Goal: Navigation & Orientation: Find specific page/section

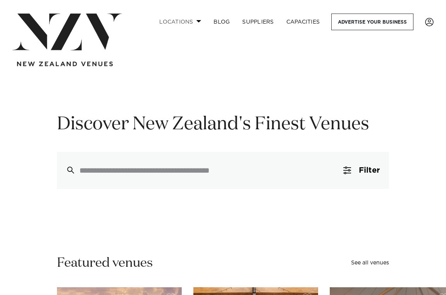
click at [201, 20] on link "Locations" at bounding box center [180, 22] width 54 height 17
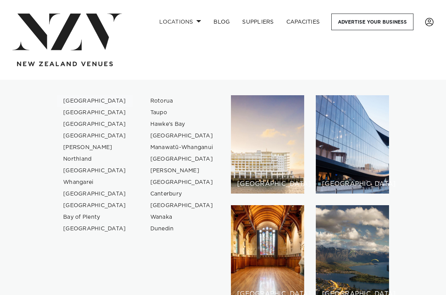
click at [82, 101] on link "[GEOGRAPHIC_DATA]" at bounding box center [94, 101] width 75 height 12
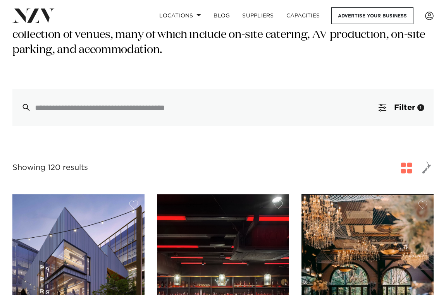
scroll to position [166, 0]
click at [429, 161] on span "button" at bounding box center [426, 167] width 9 height 13
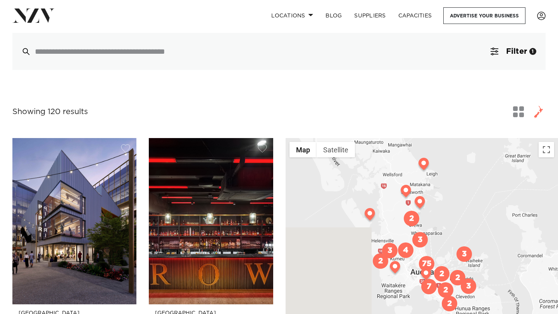
scroll to position [287, 0]
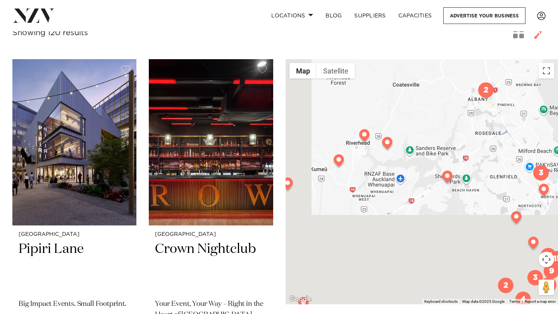
drag, startPoint x: 404, startPoint y: 216, endPoint x: 479, endPoint y: 89, distance: 147.9
click at [445, 89] on div at bounding box center [421, 181] width 272 height 245
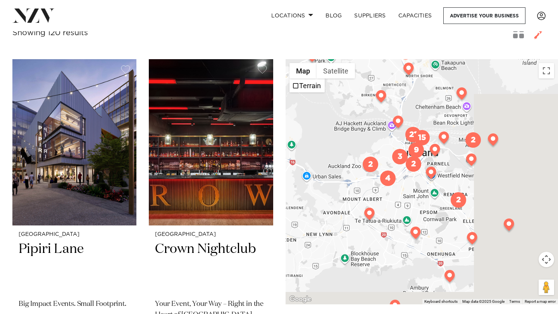
drag, startPoint x: 463, startPoint y: 144, endPoint x: 307, endPoint y: 45, distance: 184.2
click at [307, 50] on img at bounding box center [312, 57] width 14 height 15
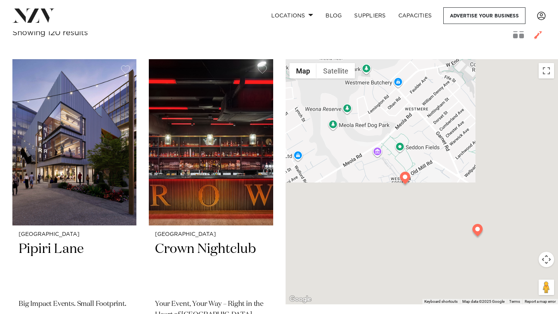
drag, startPoint x: 479, startPoint y: 163, endPoint x: 328, endPoint y: 27, distance: 203.1
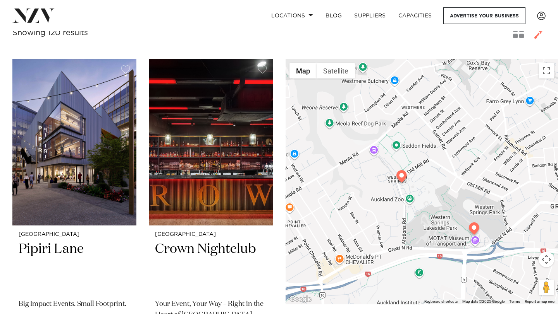
click at [401, 170] on img at bounding box center [402, 177] width 14 height 15
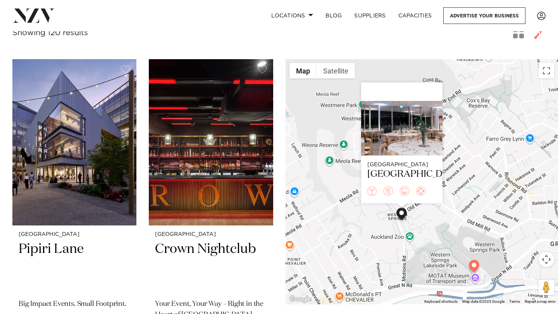
click at [445, 260] on img at bounding box center [474, 267] width 14 height 15
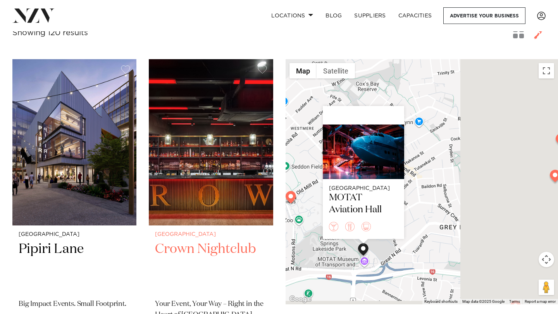
drag, startPoint x: 406, startPoint y: 206, endPoint x: 268, endPoint y: 178, distance: 140.6
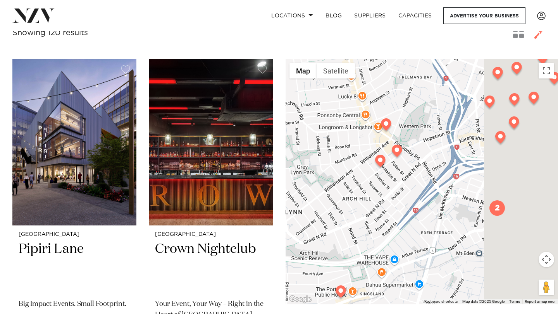
drag, startPoint x: 446, startPoint y: 190, endPoint x: 290, endPoint y: 190, distance: 156.4
click at [290, 190] on div "Auckland [GEOGRAPHIC_DATA]" at bounding box center [421, 181] width 272 height 245
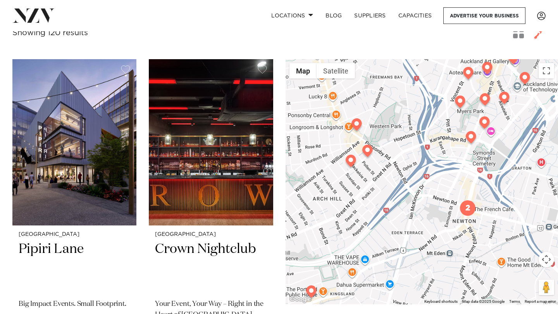
click at [349, 155] on img at bounding box center [351, 162] width 14 height 15
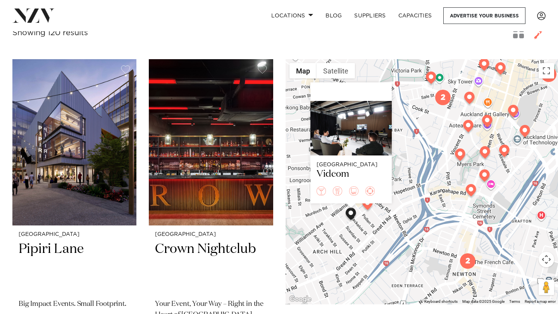
click at [370, 198] on img at bounding box center [367, 205] width 14 height 15
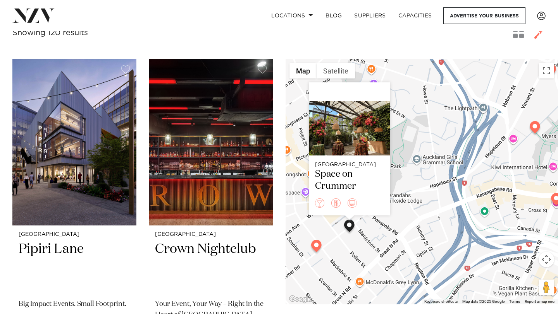
click at [400, 64] on div "Auckland Space on Crummer" at bounding box center [421, 181] width 272 height 245
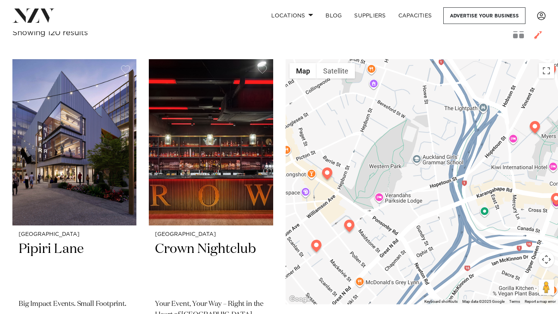
click at [328, 168] on img at bounding box center [327, 175] width 14 height 15
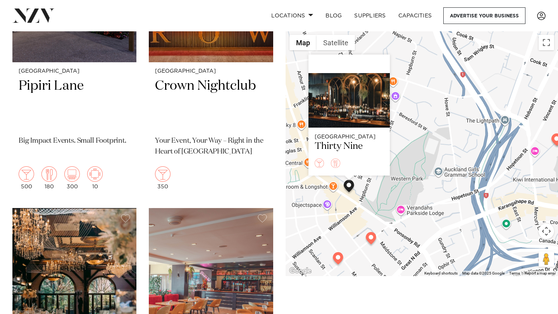
scroll to position [467, 0]
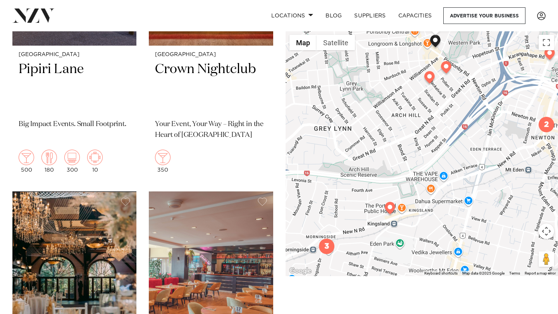
drag, startPoint x: 399, startPoint y: 235, endPoint x: 482, endPoint y: 71, distance: 183.4
click at [445, 71] on div "Auckland Thirty Nine" at bounding box center [421, 153] width 272 height 245
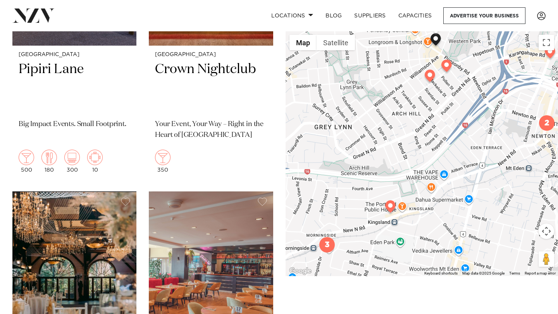
click at [389, 204] on img at bounding box center [390, 208] width 14 height 15
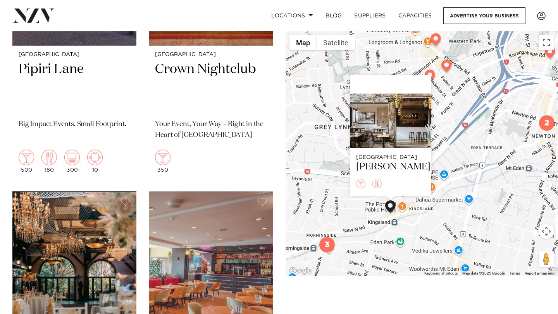
click at [324, 249] on img "3" at bounding box center [326, 244] width 15 height 15
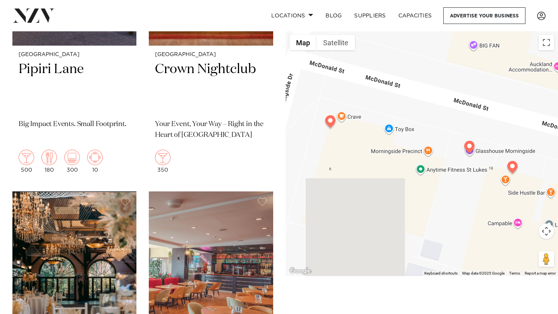
click at [331, 121] on img at bounding box center [330, 122] width 14 height 15
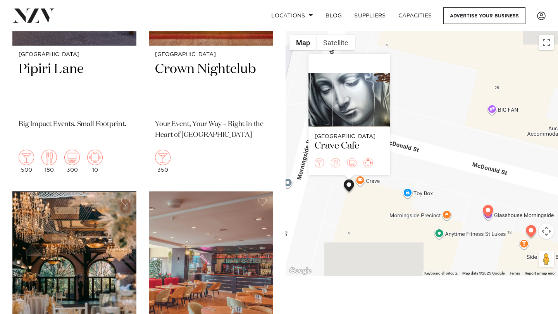
click at [445, 209] on img at bounding box center [488, 212] width 14 height 15
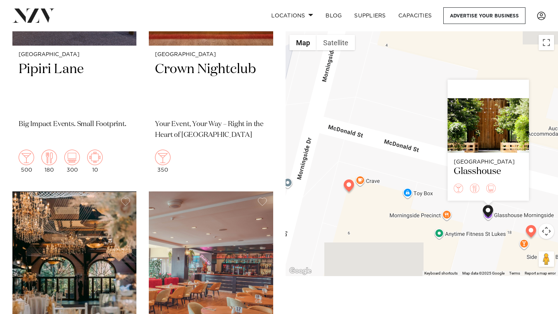
click at [445, 230] on img at bounding box center [531, 232] width 14 height 15
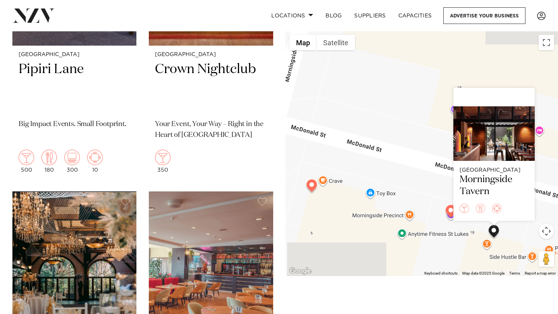
click at [417, 172] on div "Auckland [GEOGRAPHIC_DATA]" at bounding box center [421, 153] width 272 height 245
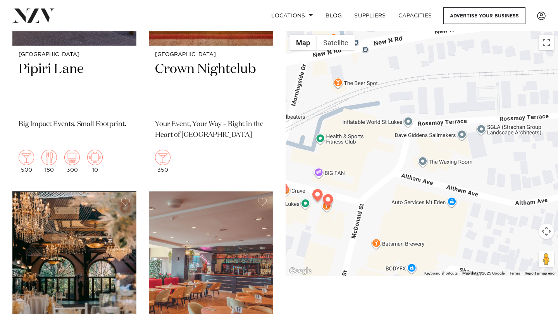
drag, startPoint x: 510, startPoint y: 148, endPoint x: 400, endPoint y: 170, distance: 112.0
click at [400, 170] on div at bounding box center [421, 153] width 272 height 245
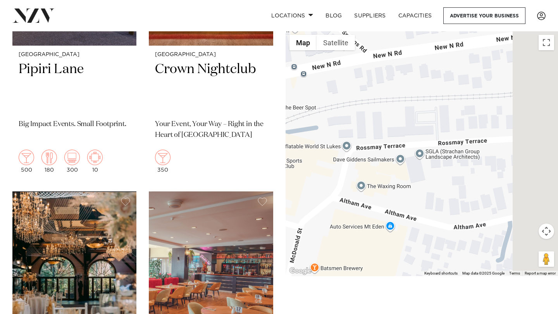
drag, startPoint x: 449, startPoint y: 177, endPoint x: 266, endPoint y: 232, distance: 191.6
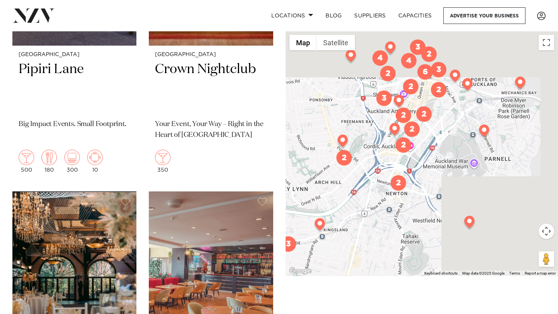
drag, startPoint x: 497, startPoint y: 144, endPoint x: 362, endPoint y: 237, distance: 163.8
click at [362, 237] on div at bounding box center [421, 153] width 272 height 245
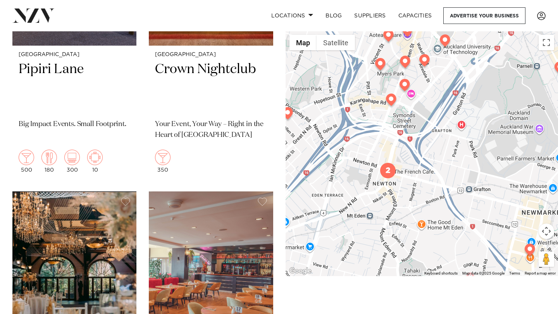
drag, startPoint x: 480, startPoint y: 227, endPoint x: 384, endPoint y: 192, distance: 102.6
click at [384, 192] on div at bounding box center [421, 153] width 272 height 245
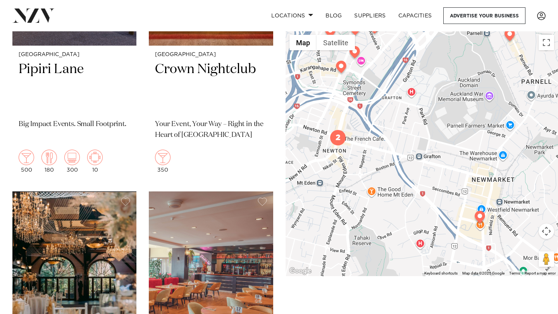
click at [445, 218] on img at bounding box center [480, 218] width 14 height 15
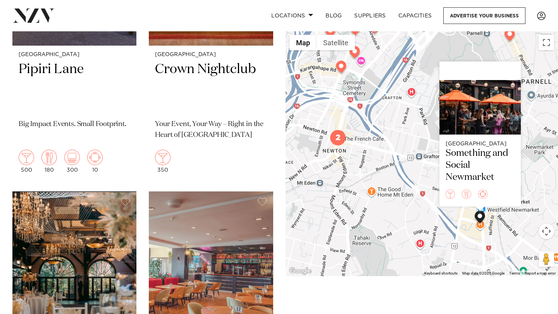
click at [340, 134] on img "2" at bounding box center [337, 137] width 15 height 15
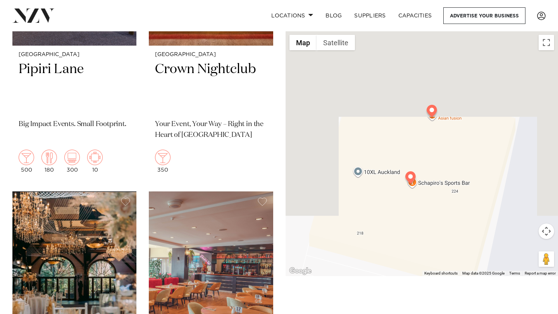
click at [410, 177] on img at bounding box center [410, 179] width 14 height 15
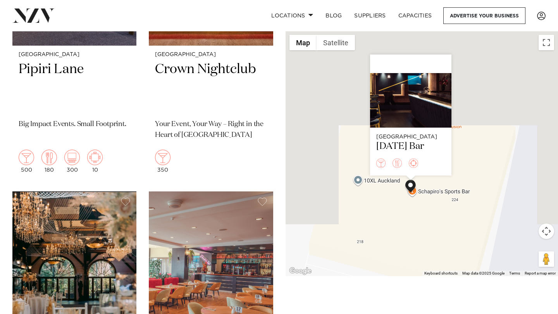
click at [445, 110] on div "[GEOGRAPHIC_DATA] [DATE] Bar" at bounding box center [421, 153] width 272 height 245
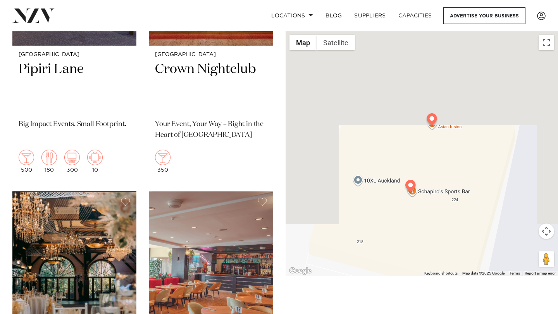
click at [432, 122] on img at bounding box center [432, 120] width 14 height 15
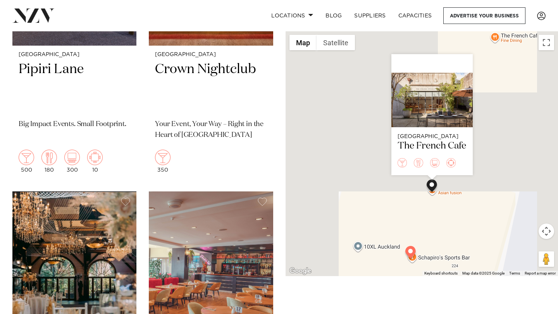
click at [445, 81] on div "Auckland The French Cafe" at bounding box center [421, 153] width 272 height 245
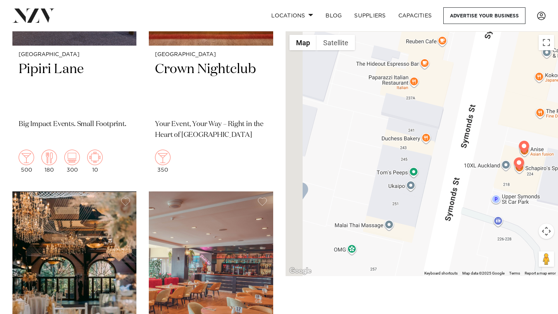
drag, startPoint x: 404, startPoint y: 106, endPoint x: 527, endPoint y: 136, distance: 126.7
click at [445, 137] on div at bounding box center [421, 153] width 272 height 245
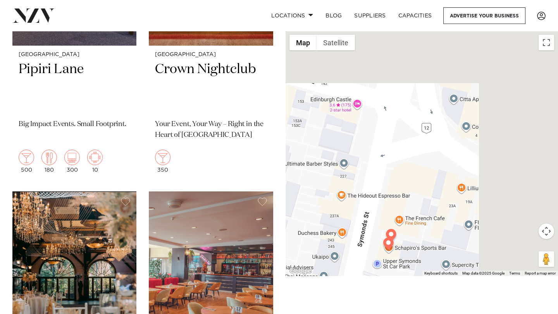
drag, startPoint x: 489, startPoint y: 87, endPoint x: 355, endPoint y: 199, distance: 173.9
click at [355, 199] on div at bounding box center [421, 153] width 272 height 245
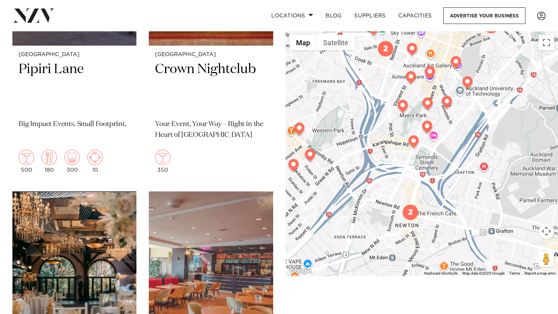
drag, startPoint x: 455, startPoint y: 105, endPoint x: 421, endPoint y: 206, distance: 107.3
click at [421, 206] on div at bounding box center [421, 153] width 272 height 245
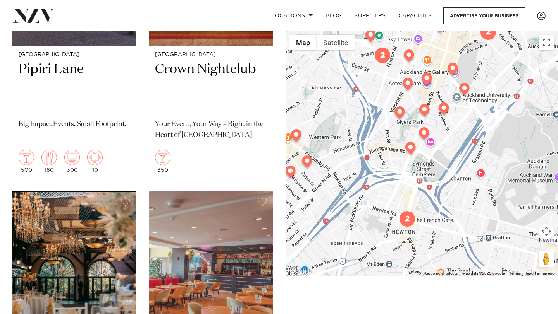
click at [400, 108] on img at bounding box center [400, 113] width 14 height 15
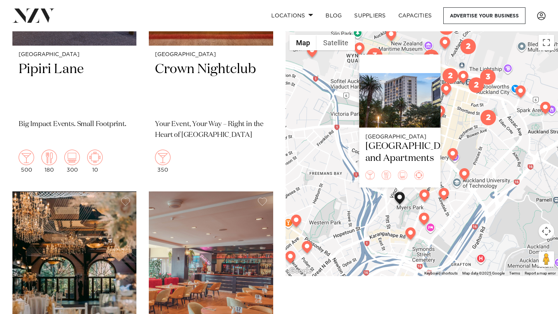
click at [413, 230] on img at bounding box center [410, 235] width 14 height 15
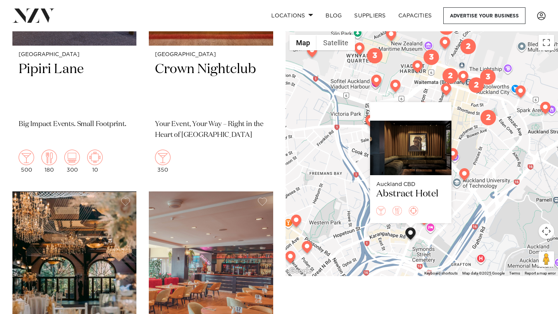
click at [445, 123] on img "2" at bounding box center [487, 117] width 15 height 15
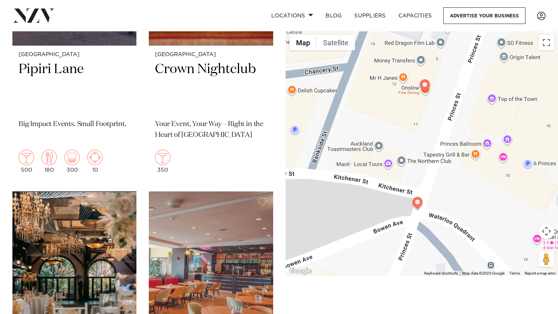
click at [425, 82] on img at bounding box center [425, 86] width 14 height 15
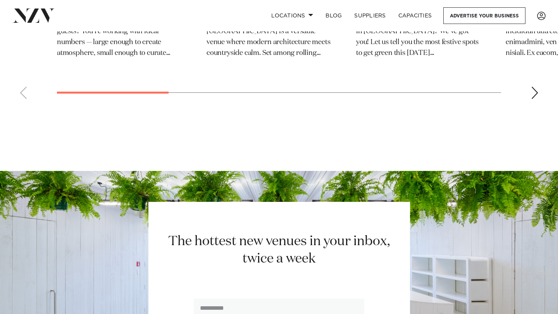
scroll to position [10356, 0]
